Goal: Task Accomplishment & Management: Manage account settings

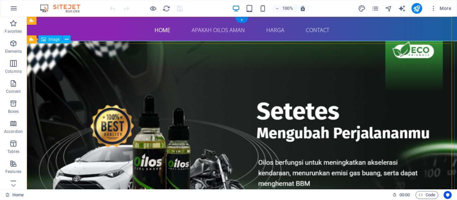
click at [242, 121] on figure at bounding box center [241, 134] width 435 height 187
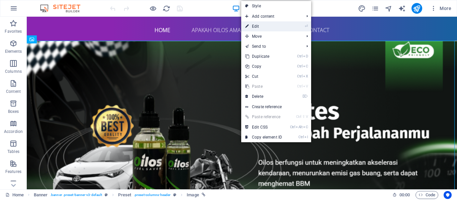
click at [265, 25] on link "⏎ Edit" at bounding box center [263, 26] width 45 height 10
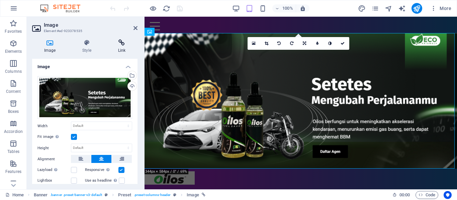
click at [121, 43] on icon at bounding box center [121, 42] width 31 height 7
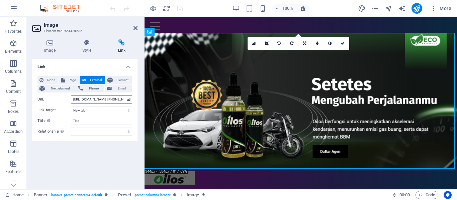
click at [123, 99] on input "[URL][DOMAIN_NAME][PHONE_NUMBER]" at bounding box center [101, 100] width 61 height 8
drag, startPoint x: 102, startPoint y: 99, endPoint x: 123, endPoint y: 97, distance: 21.2
click at [123, 97] on input "[URL][DOMAIN_NAME][PHONE_NUMBER]" at bounding box center [101, 100] width 61 height 8
type input "[URL][DOMAIN_NAME][PHONE_NUMBER]"
click at [180, 8] on icon "save" at bounding box center [180, 9] width 8 height 8
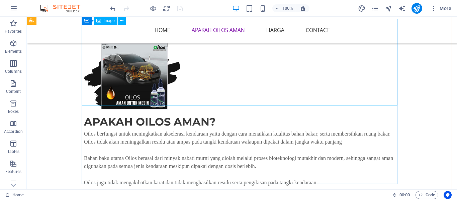
scroll to position [668, 0]
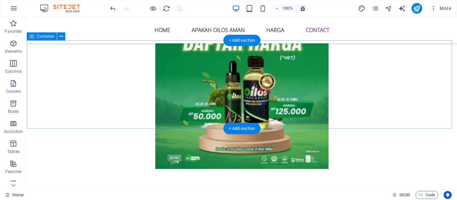
scroll to position [1771, 0]
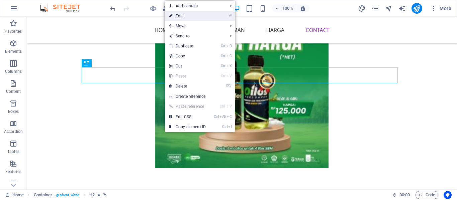
click at [205, 16] on link "⏎ Edit" at bounding box center [187, 16] width 45 height 10
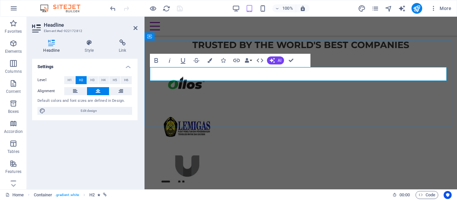
scroll to position [1617, 0]
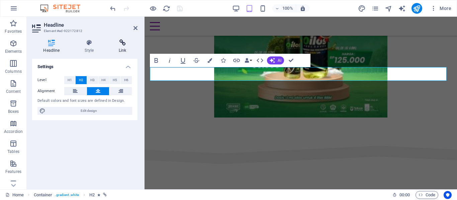
click at [121, 42] on icon at bounding box center [123, 42] width 30 height 7
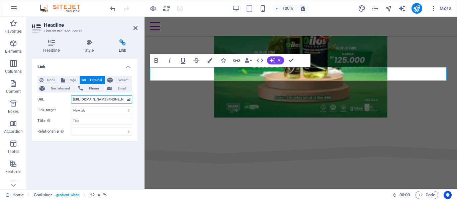
drag, startPoint x: 102, startPoint y: 99, endPoint x: 124, endPoint y: 94, distance: 22.2
click at [124, 95] on div "None Page External Element Next element Phone Email Page Home Subpage Legal Not…" at bounding box center [84, 105] width 95 height 59
paste input "1779971441"
type input "[URL][DOMAIN_NAME][PHONE_NUMBER]"
click at [180, 8] on icon "save" at bounding box center [180, 9] width 8 height 8
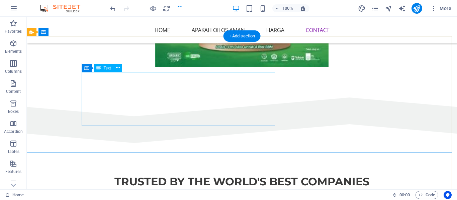
scroll to position [1900, 0]
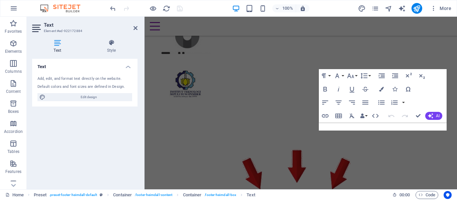
scroll to position [1713, 0]
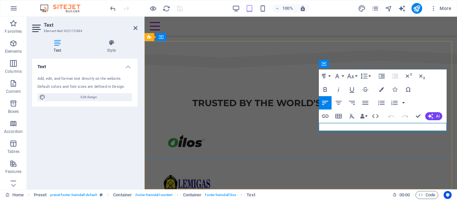
drag, startPoint x: 349, startPoint y: 126, endPoint x: 386, endPoint y: 122, distance: 37.0
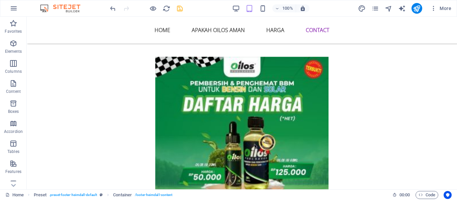
scroll to position [1886, 0]
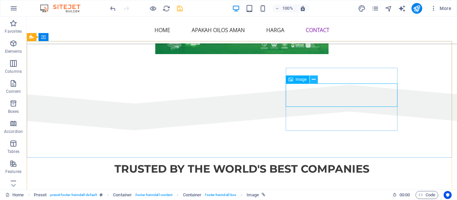
click at [315, 78] on icon at bounding box center [314, 79] width 4 height 7
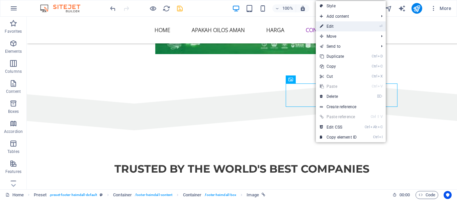
click at [347, 26] on link "⏎ Edit" at bounding box center [338, 26] width 45 height 10
select select "px"
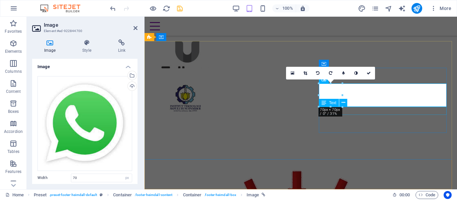
scroll to position [1713, 0]
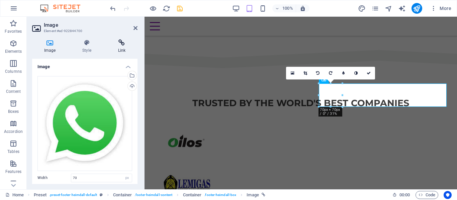
click at [124, 44] on icon at bounding box center [121, 42] width 31 height 7
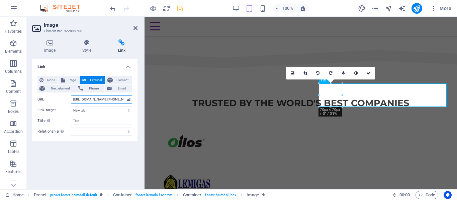
drag, startPoint x: 102, startPoint y: 100, endPoint x: 125, endPoint y: 98, distance: 23.2
click at [124, 98] on input "[URL][DOMAIN_NAME][PHONE_NUMBER]" at bounding box center [101, 100] width 61 height 8
paste input "1779971441"
type input "[URL][DOMAIN_NAME][PHONE_NUMBER]"
click at [178, 9] on icon "save" at bounding box center [180, 9] width 8 height 8
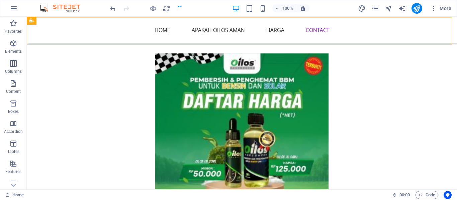
scroll to position [1870, 0]
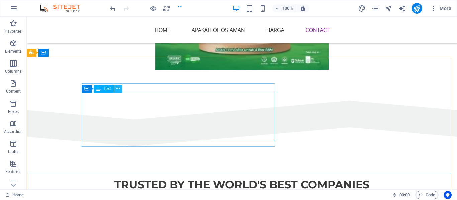
click at [117, 87] on icon at bounding box center [118, 88] width 4 height 7
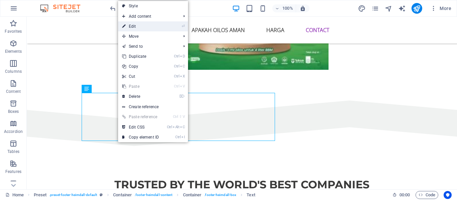
click at [144, 25] on link "⏎ Edit" at bounding box center [140, 26] width 45 height 10
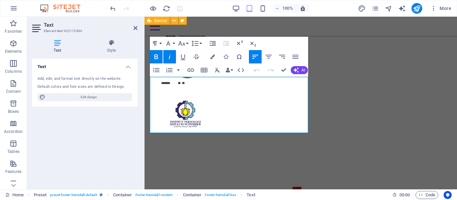
scroll to position [1713, 0]
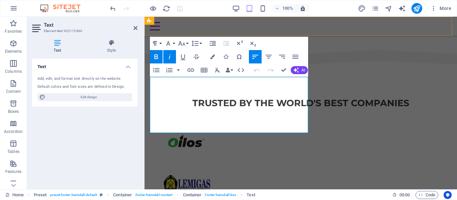
click at [364, 24] on div "Home Apakah Oilos Aman harga Contact Menu" at bounding box center [300, 26] width 312 height 19
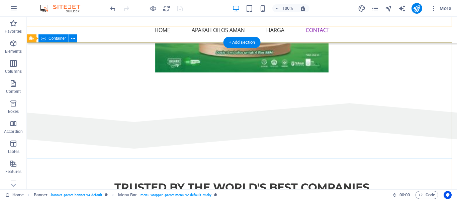
scroll to position [1900, 0]
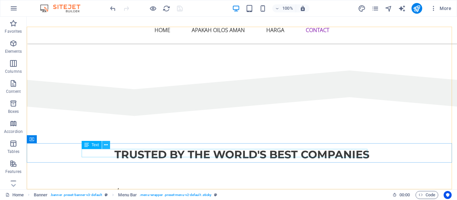
click at [106, 145] on icon at bounding box center [106, 145] width 4 height 7
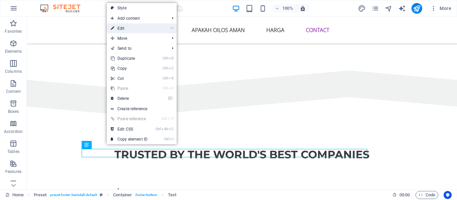
click at [142, 27] on link "⏎ Edit" at bounding box center [129, 28] width 45 height 10
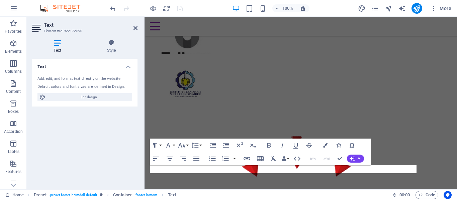
scroll to position [1713, 0]
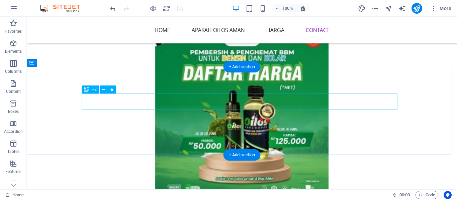
scroll to position [1766, 0]
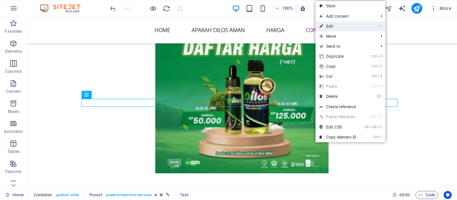
click at [344, 26] on link "⏎ Edit" at bounding box center [337, 26] width 45 height 10
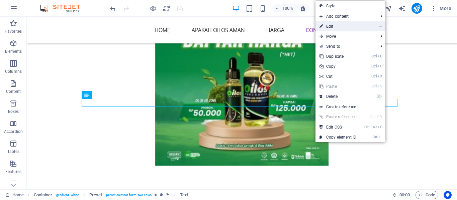
scroll to position [1610, 0]
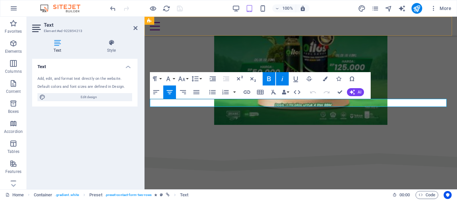
click at [422, 28] on div "Home Apakah Oilos Aman harga Contact Menu" at bounding box center [300, 26] width 312 height 19
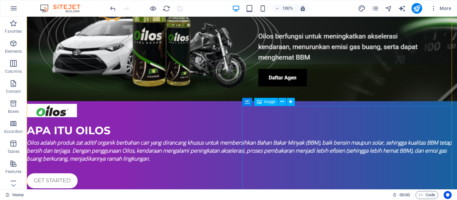
scroll to position [0, 0]
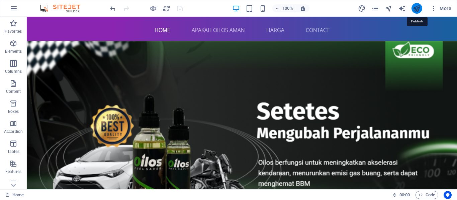
click at [417, 8] on icon "publish" at bounding box center [416, 9] width 8 height 8
